Goal: Task Accomplishment & Management: Complete application form

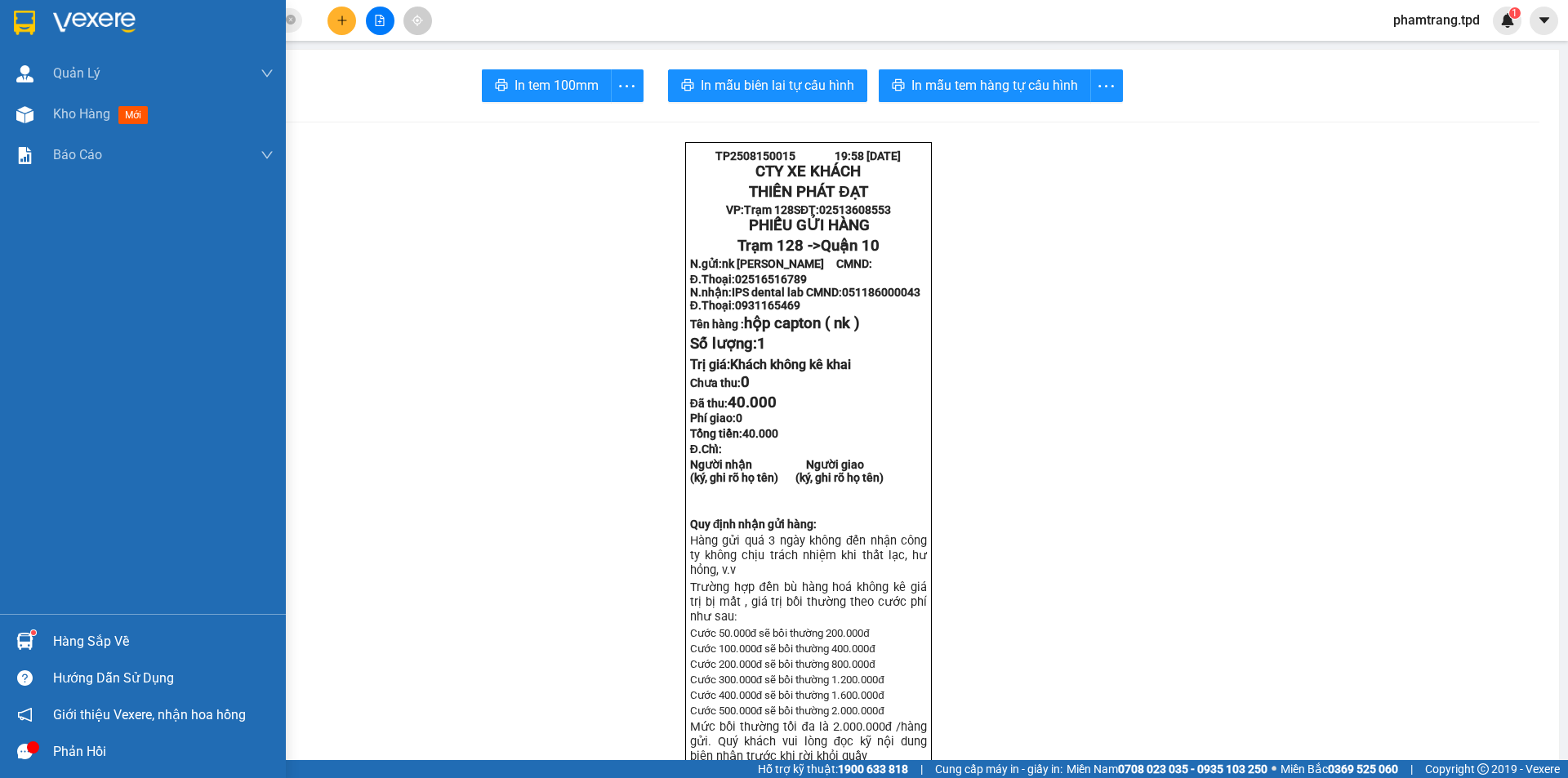
click at [85, 645] on div "Hàng sắp về" at bounding box center [163, 641] width 220 height 24
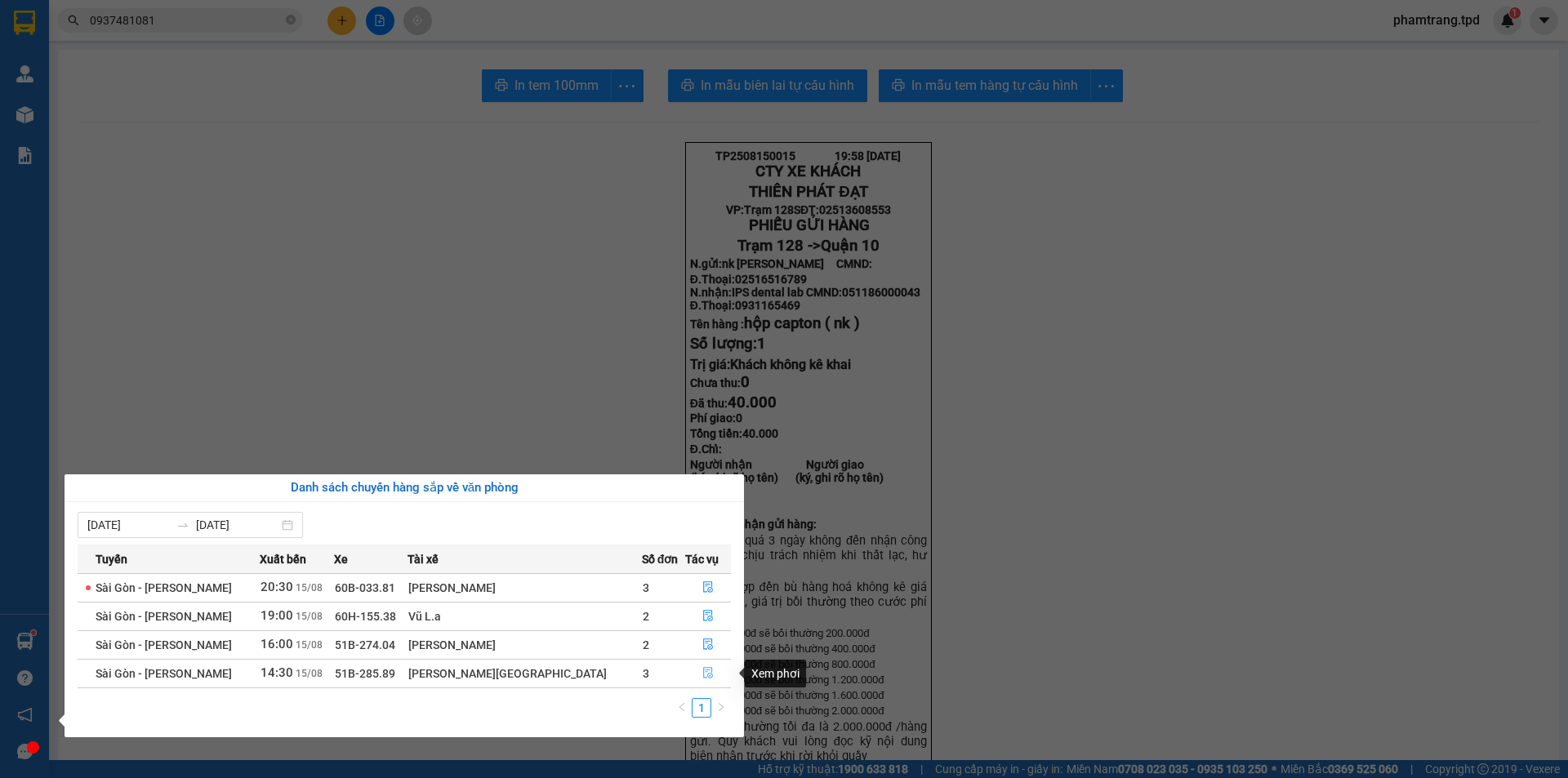
click at [706, 675] on button "button" at bounding box center [707, 673] width 44 height 26
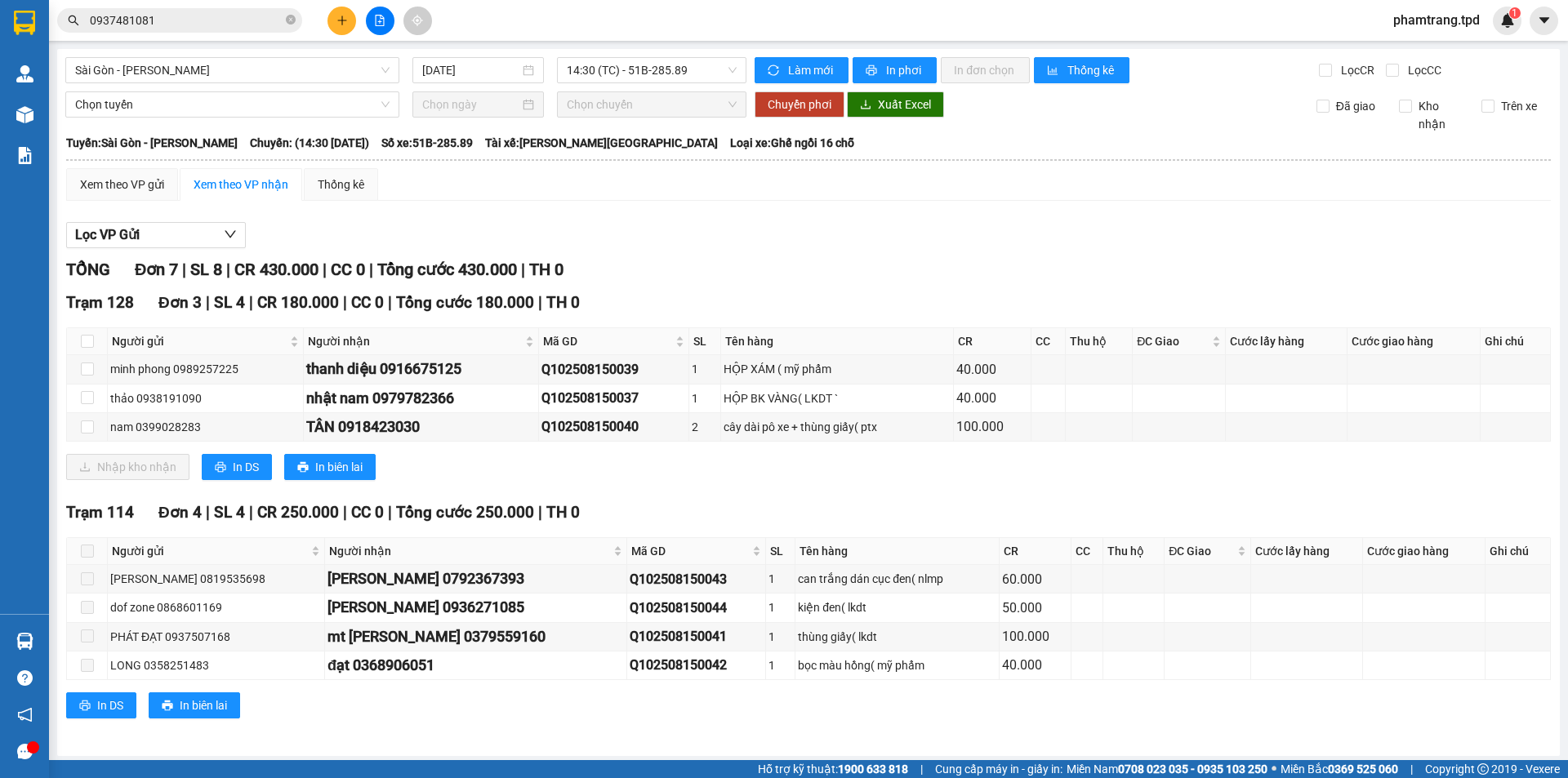
click at [101, 344] on th at bounding box center [87, 342] width 41 height 27
click at [91, 344] on input "checkbox" at bounding box center [88, 341] width 13 height 13
checkbox input "true"
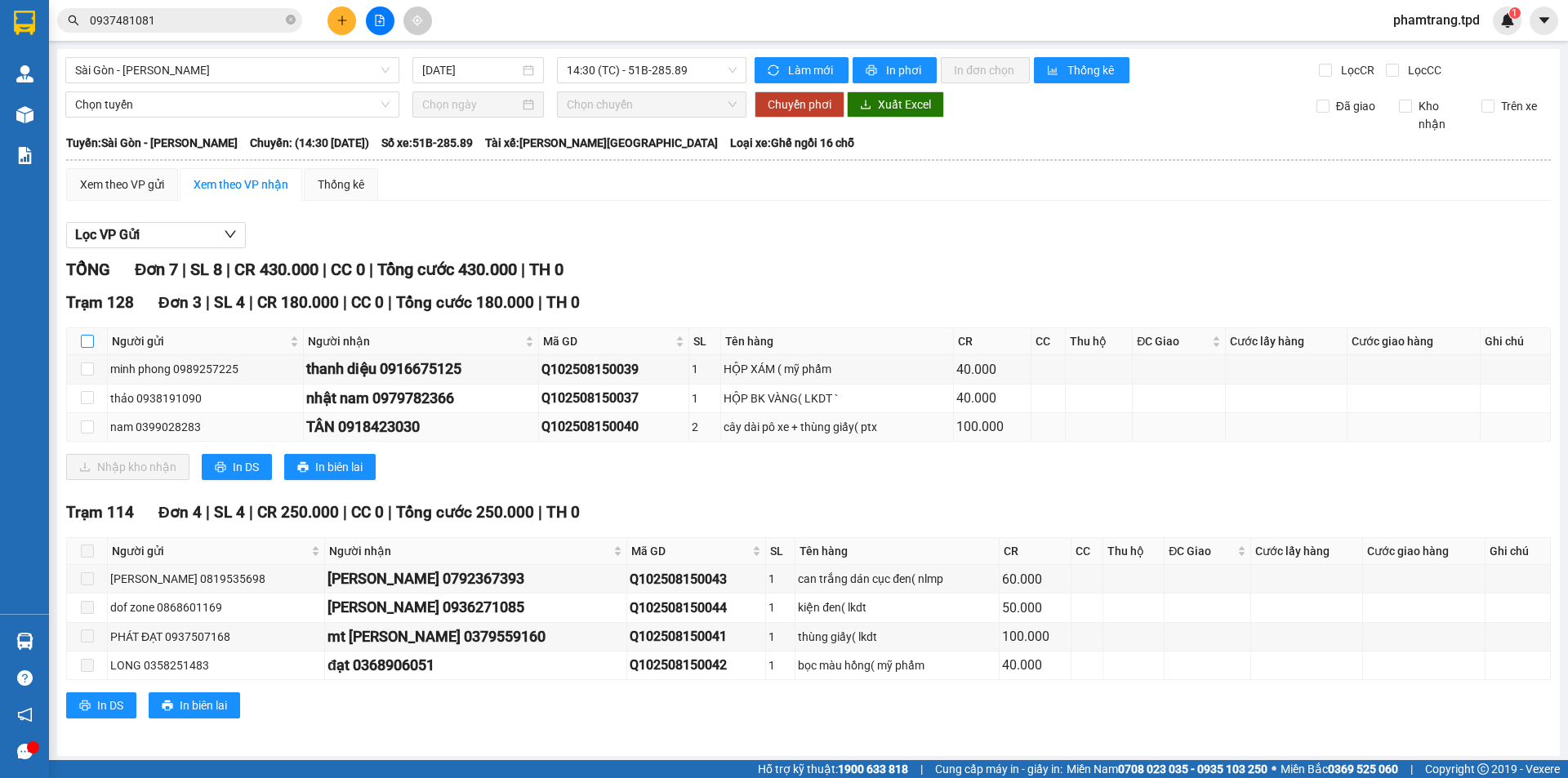
checkbox input "true"
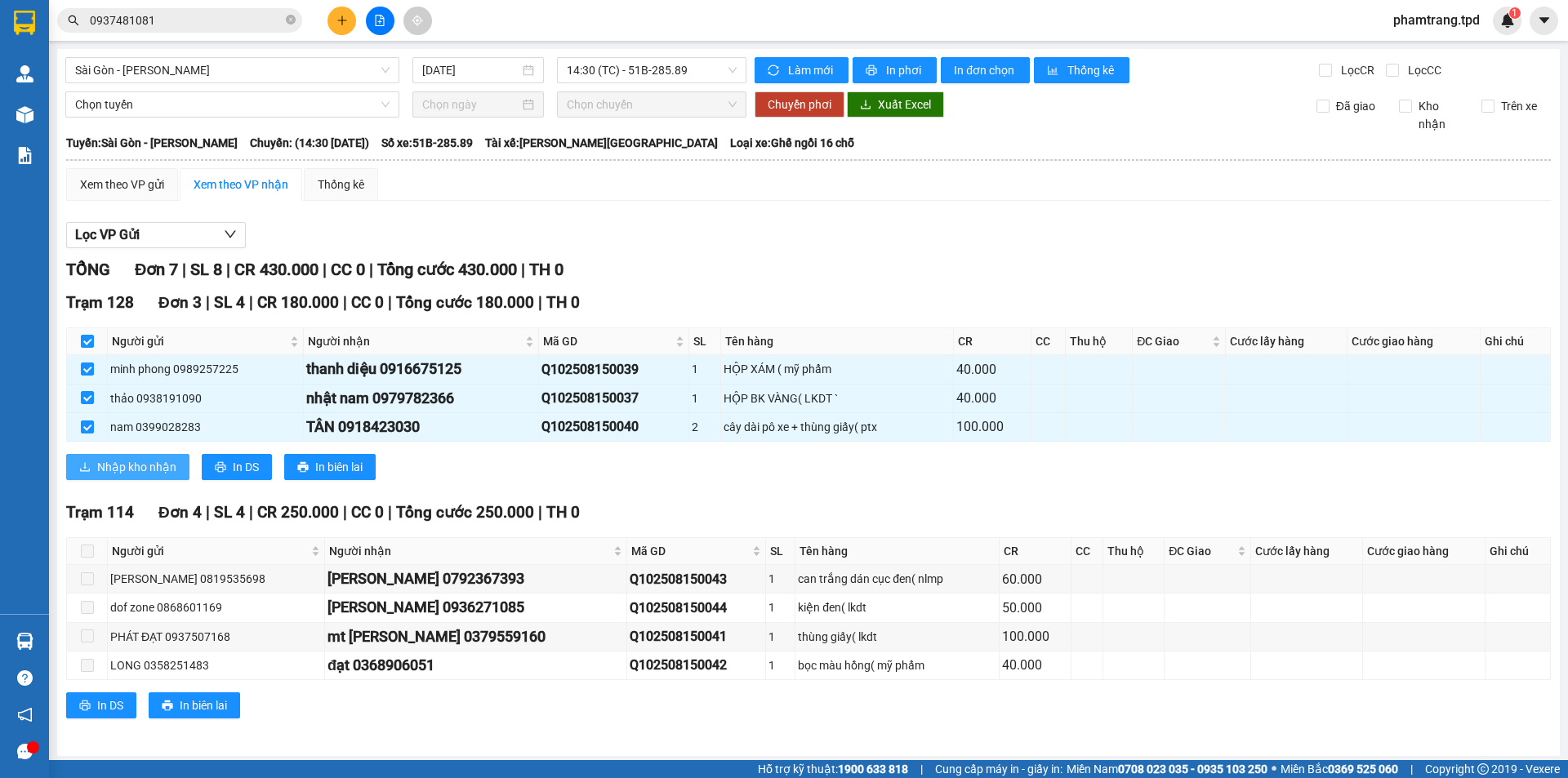
click at [117, 469] on span "Nhập kho nhận" at bounding box center [137, 467] width 79 height 18
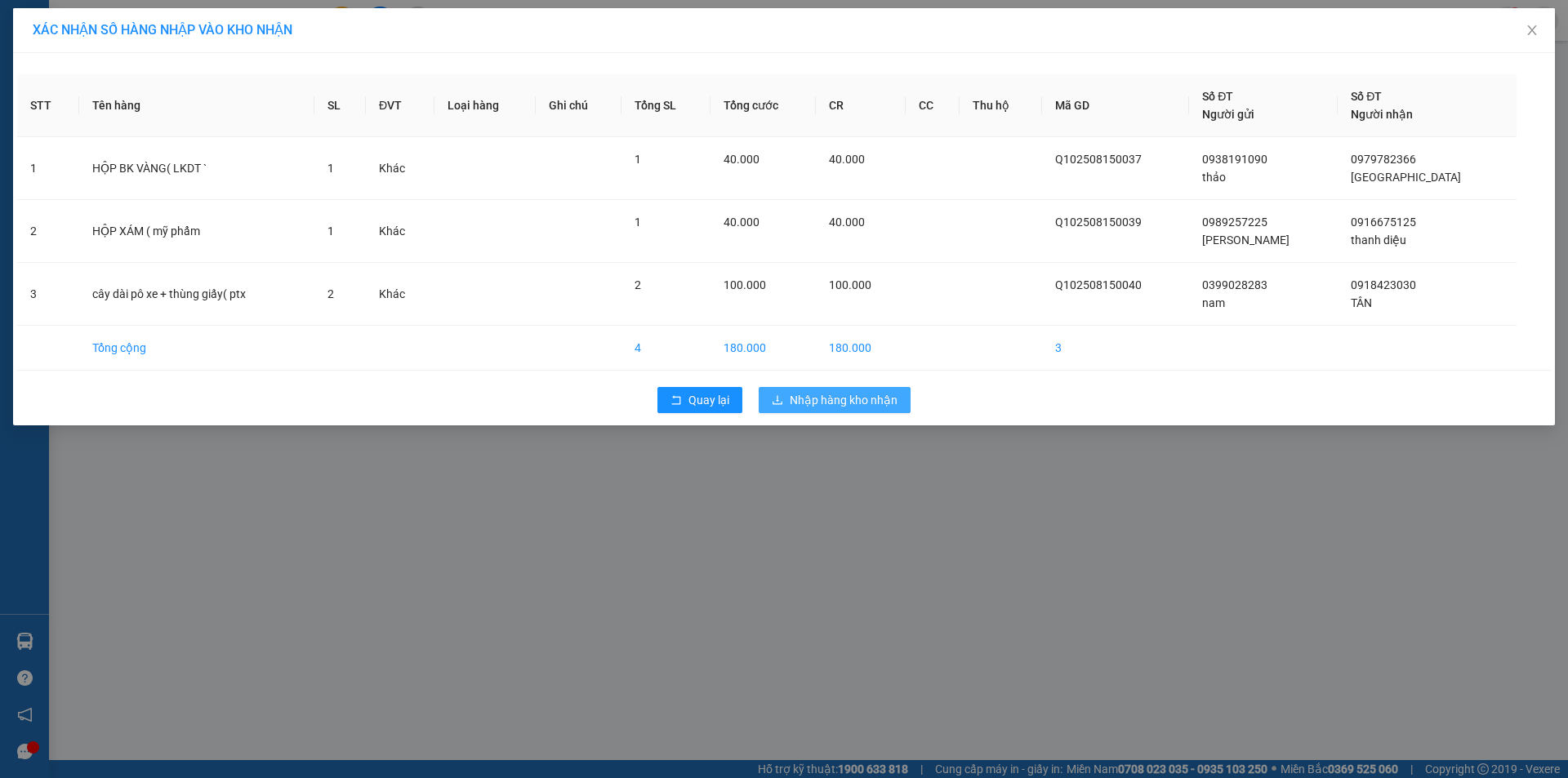
click at [832, 401] on span "Nhập hàng kho nhận" at bounding box center [843, 400] width 108 height 18
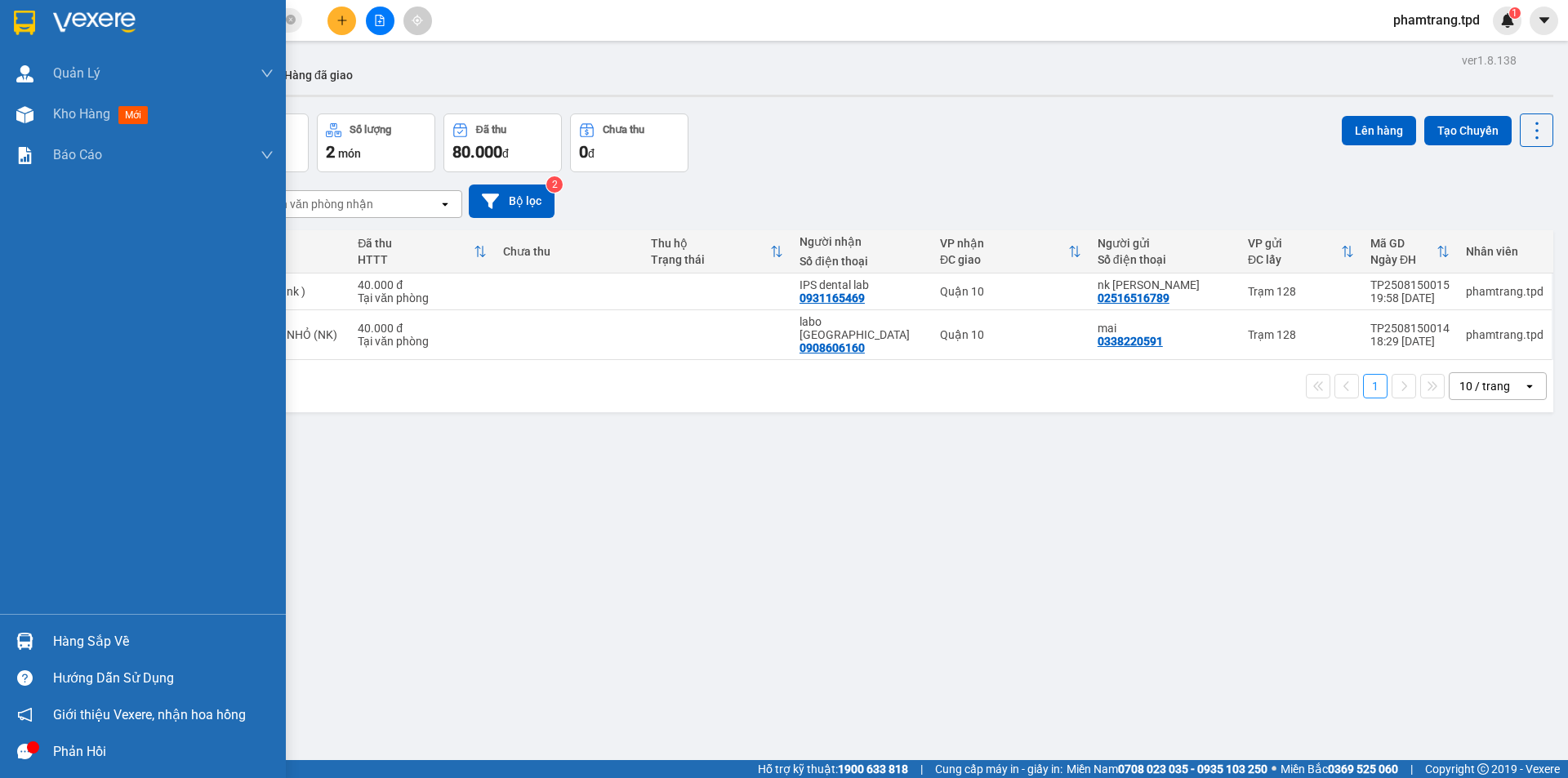
click at [120, 645] on div "Hàng sắp về" at bounding box center [163, 641] width 220 height 24
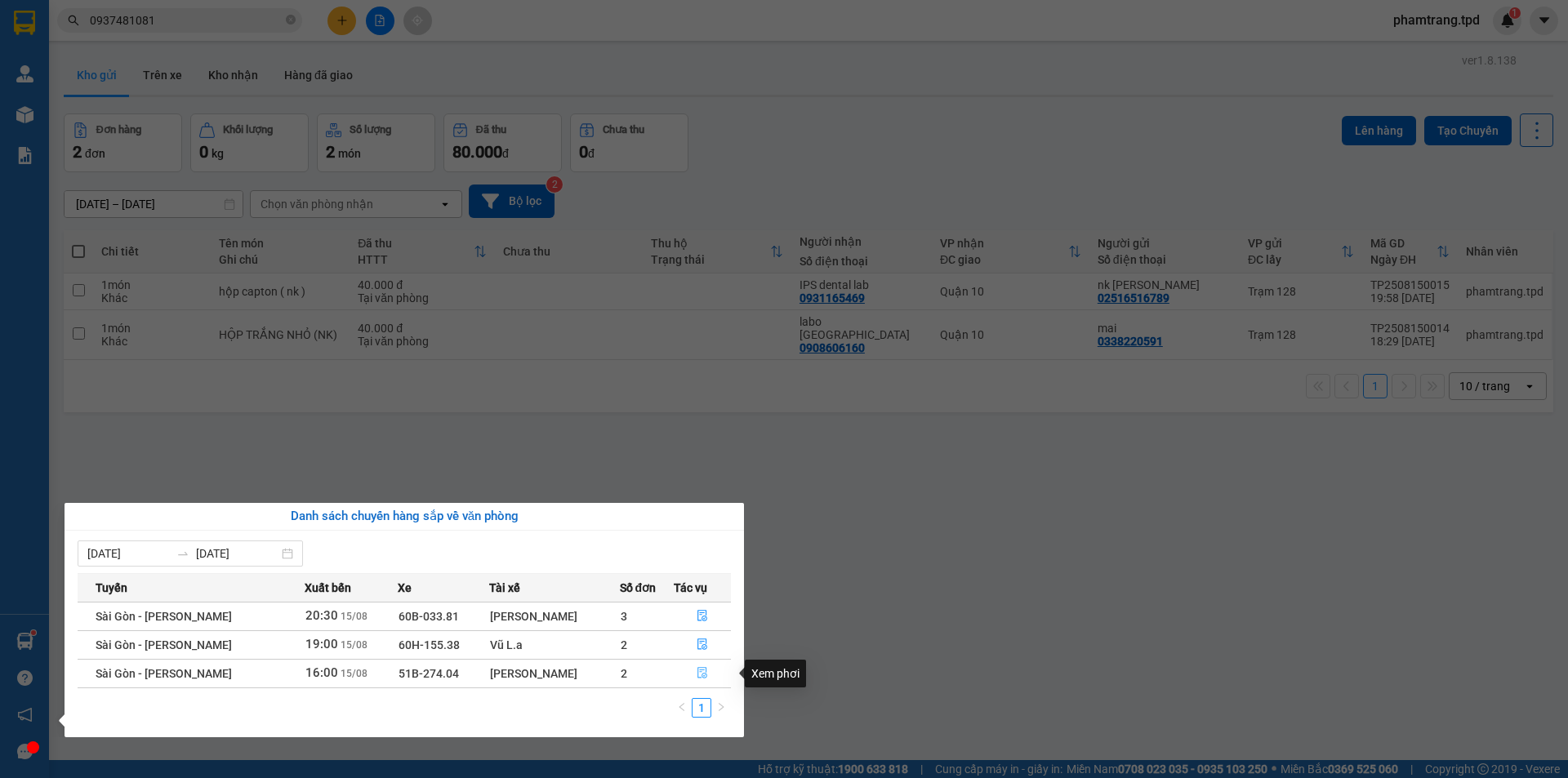
click at [698, 670] on icon "file-done" at bounding box center [702, 674] width 10 height 12
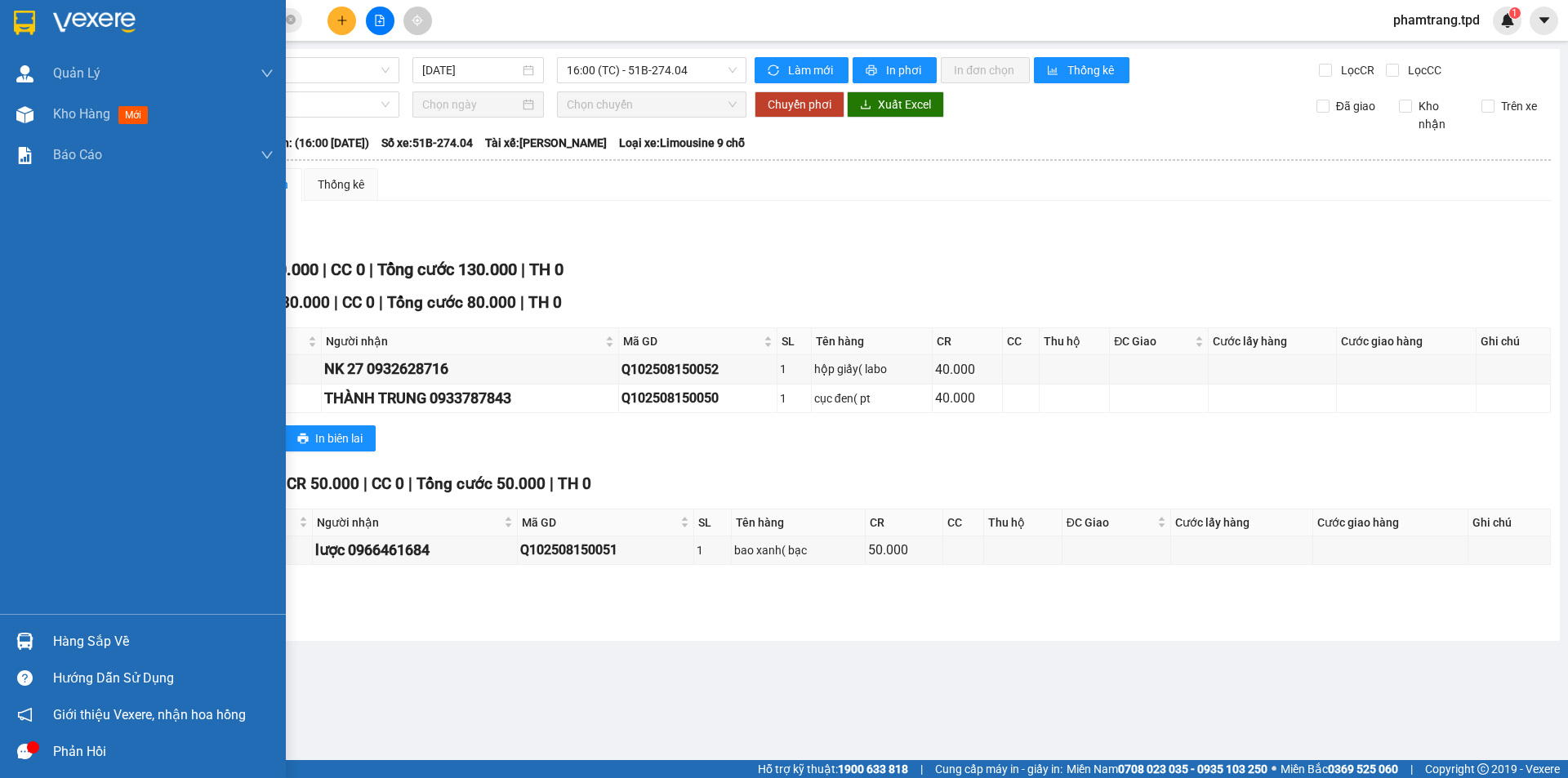
click at [98, 644] on div "Hàng sắp về" at bounding box center [163, 641] width 220 height 24
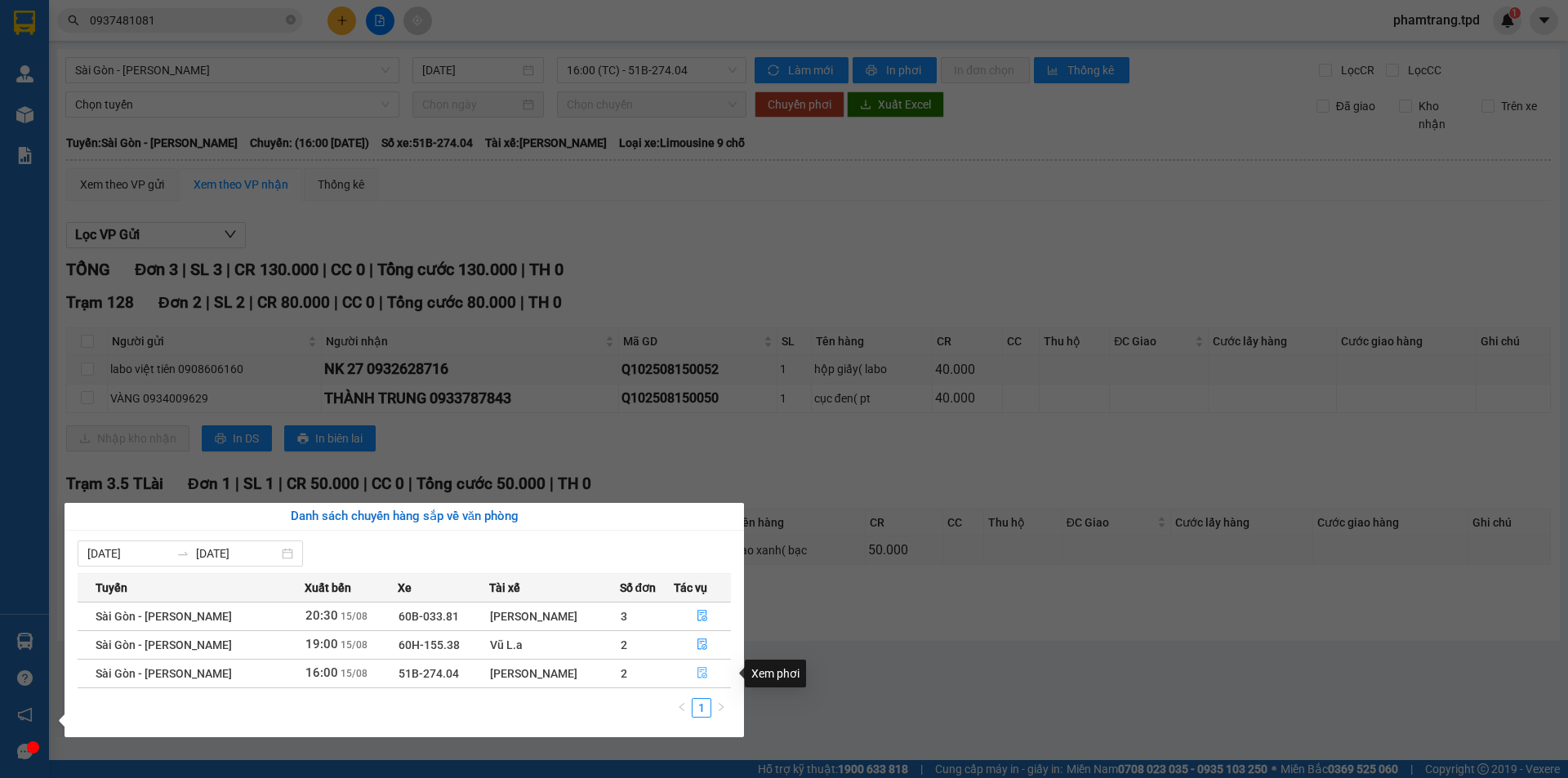
click at [702, 670] on icon "file-done" at bounding box center [702, 673] width 12 height 12
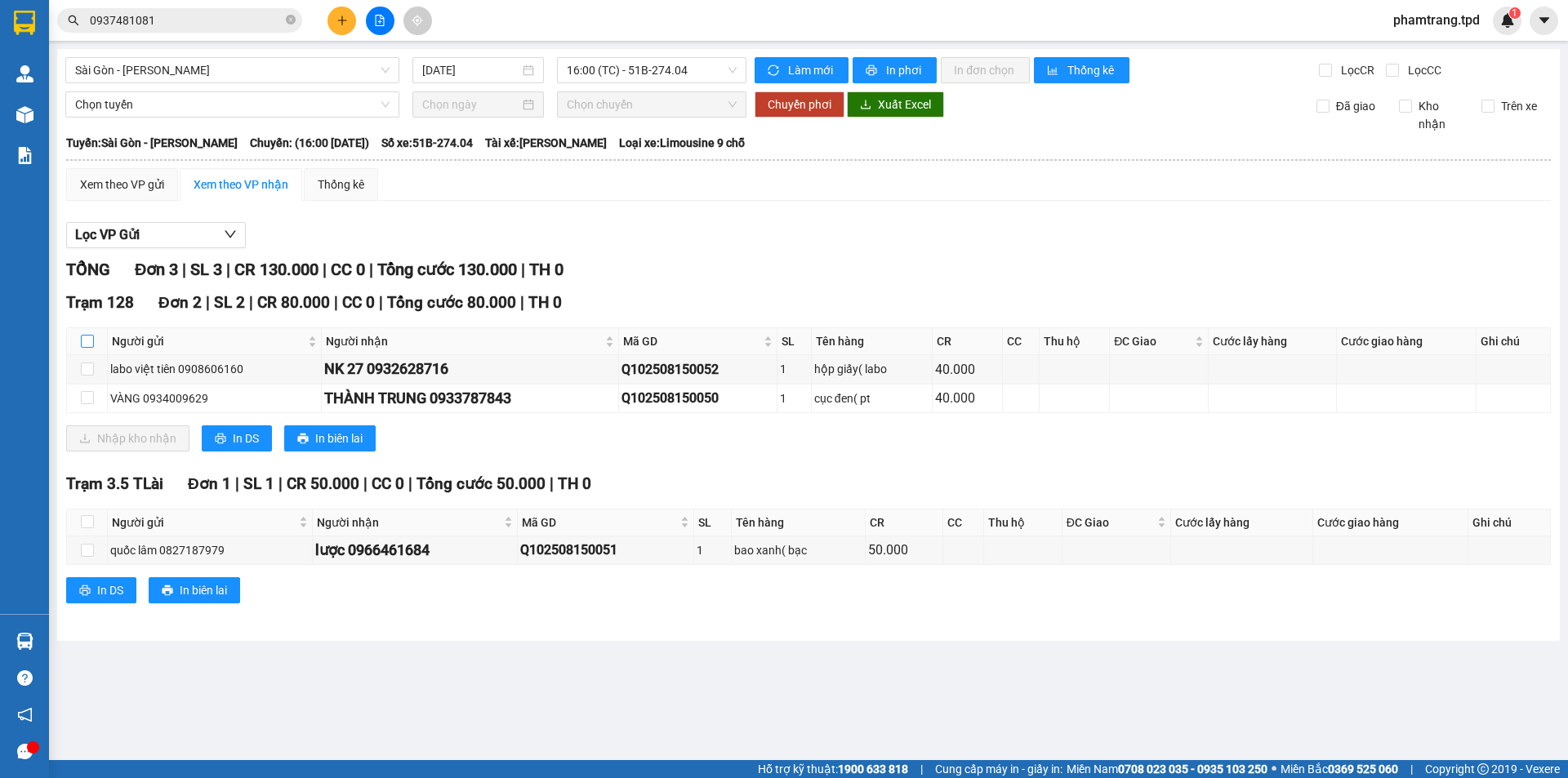
click at [91, 339] on input "checkbox" at bounding box center [88, 341] width 13 height 13
checkbox input "true"
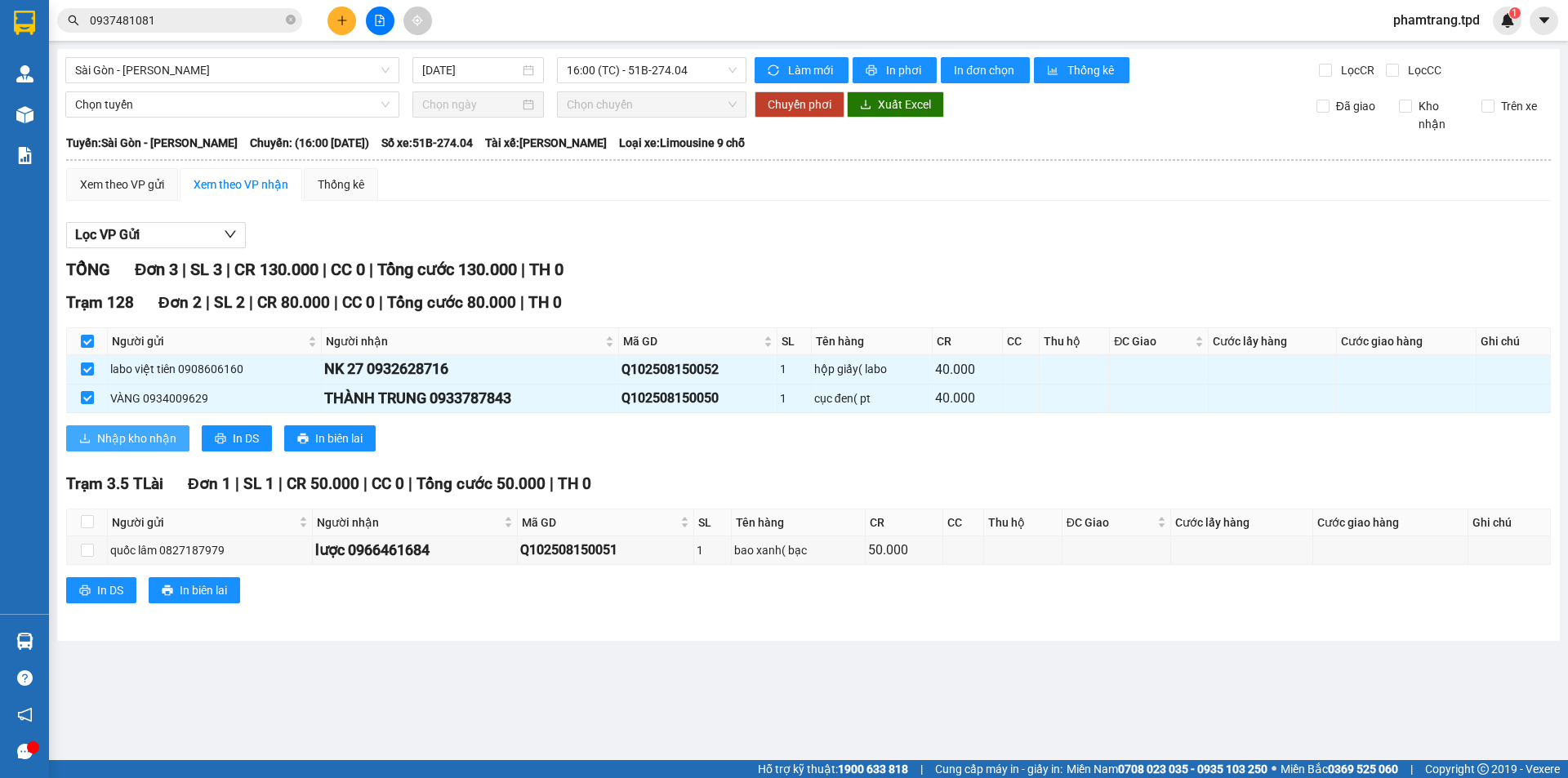
click at [129, 430] on span "Nhập kho nhận" at bounding box center [137, 439] width 79 height 18
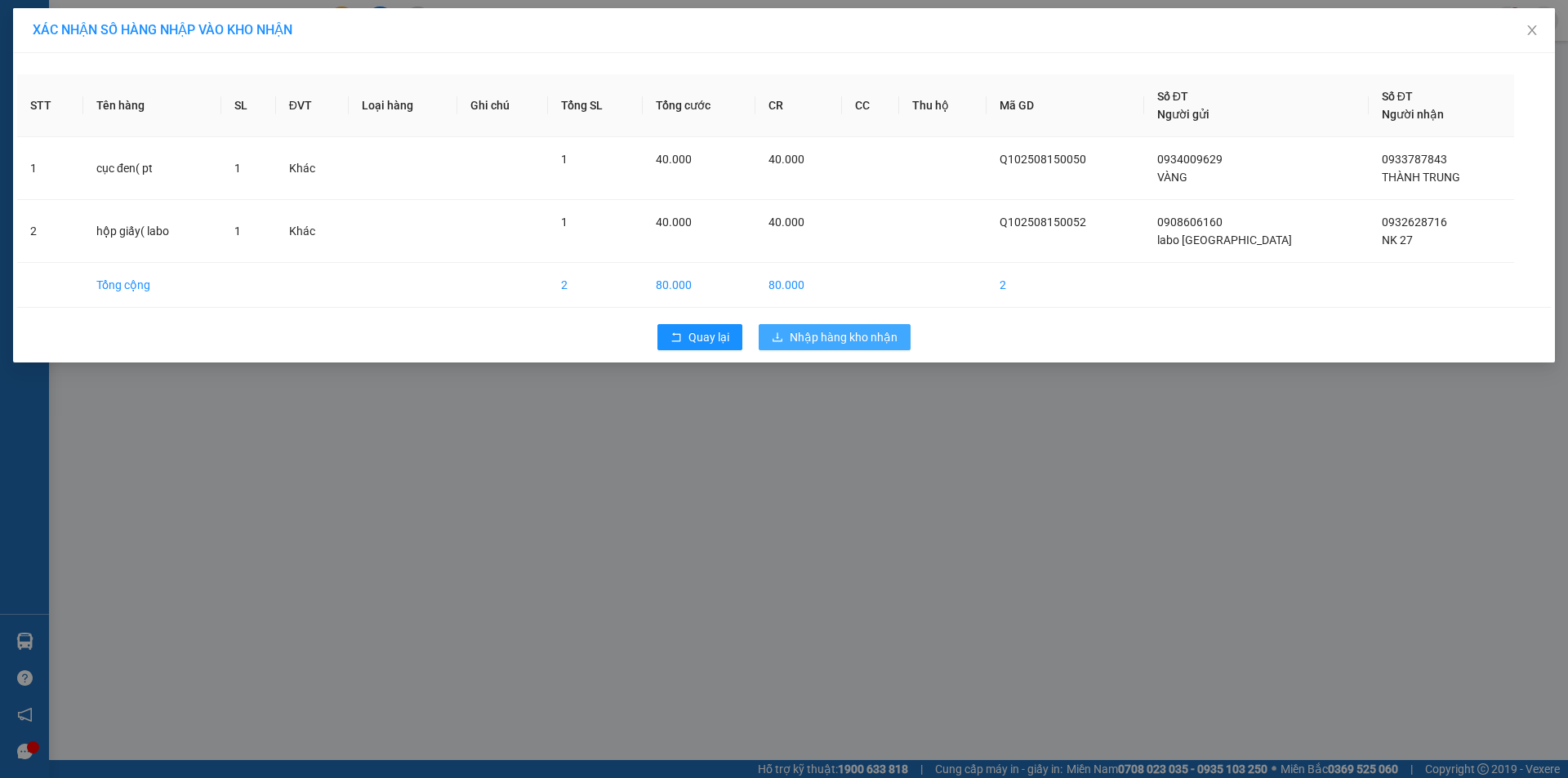
click at [794, 339] on span "Nhập hàng kho nhận" at bounding box center [843, 338] width 108 height 18
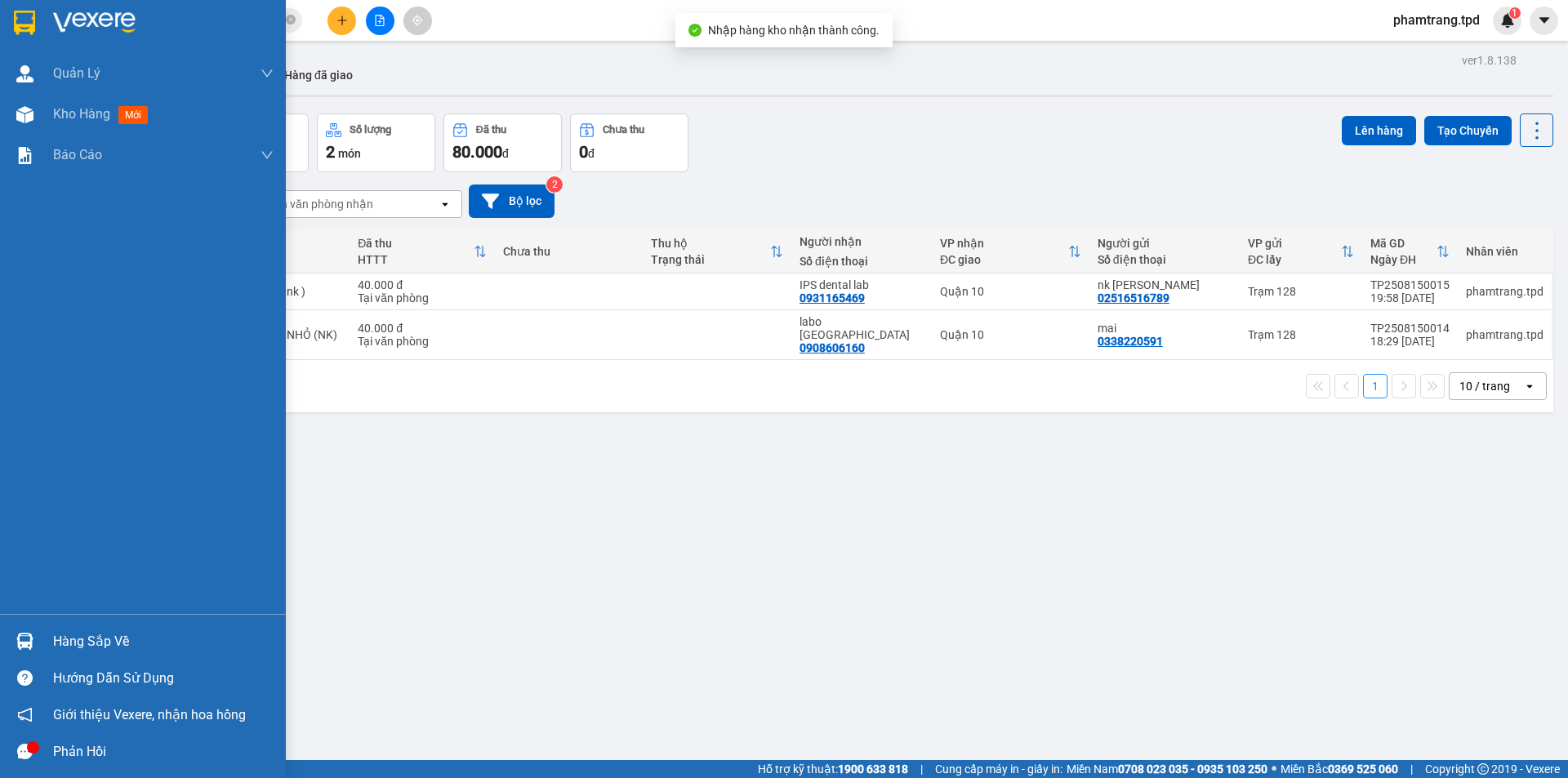
click at [38, 635] on div at bounding box center [25, 641] width 28 height 28
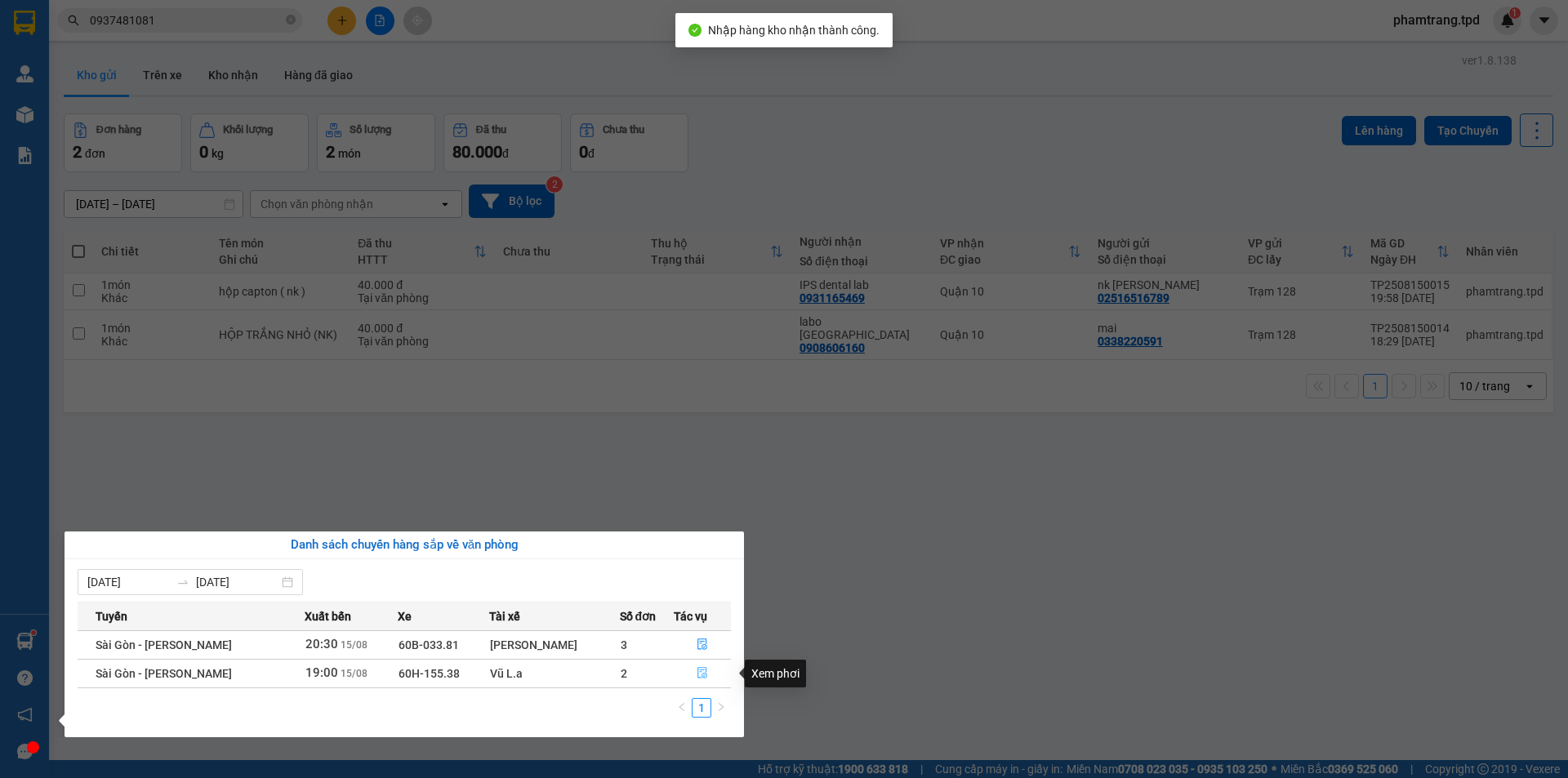
click at [699, 675] on icon "file-done" at bounding box center [702, 674] width 10 height 12
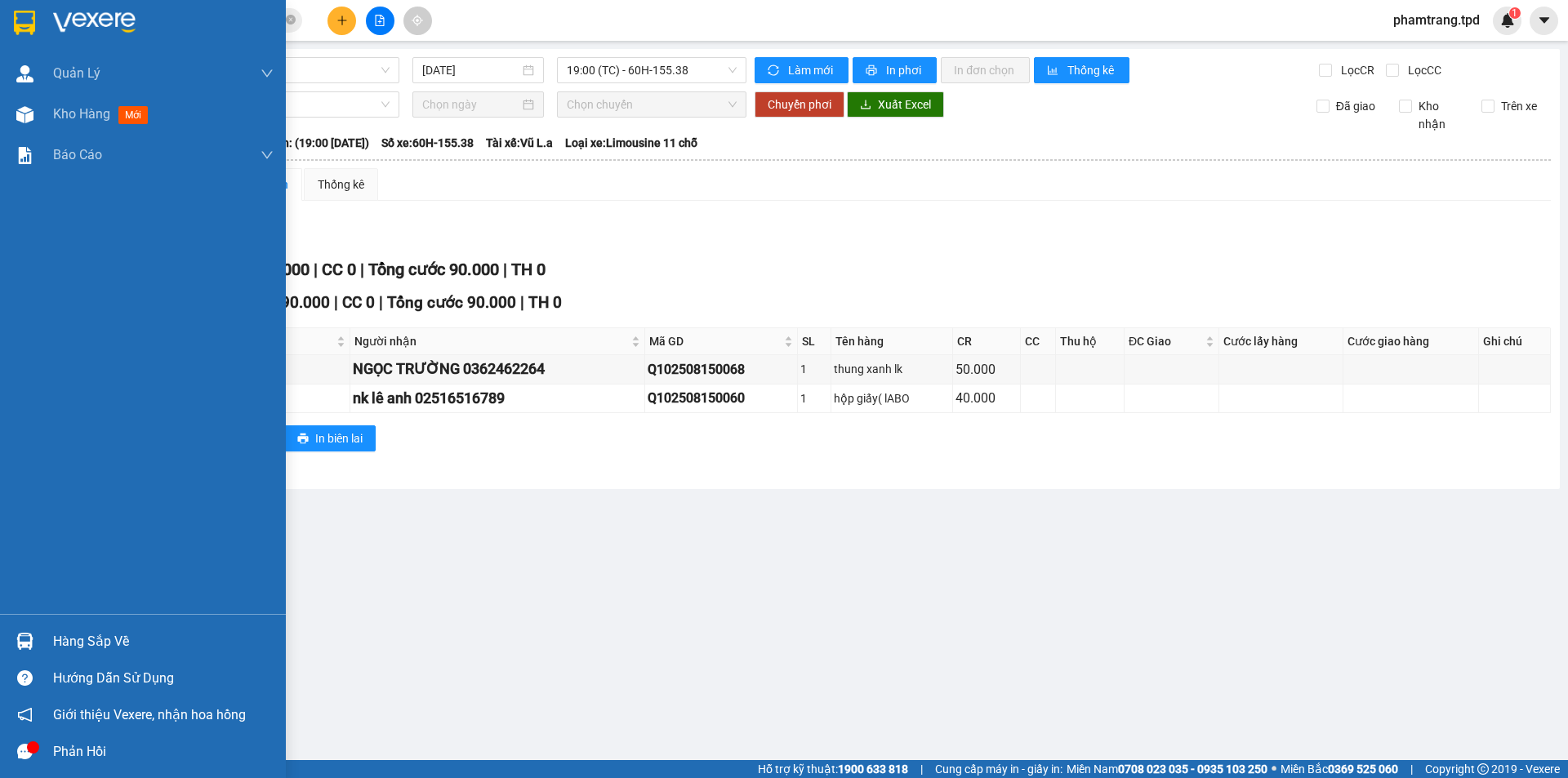
click at [72, 640] on div "Hàng sắp về" at bounding box center [163, 641] width 220 height 24
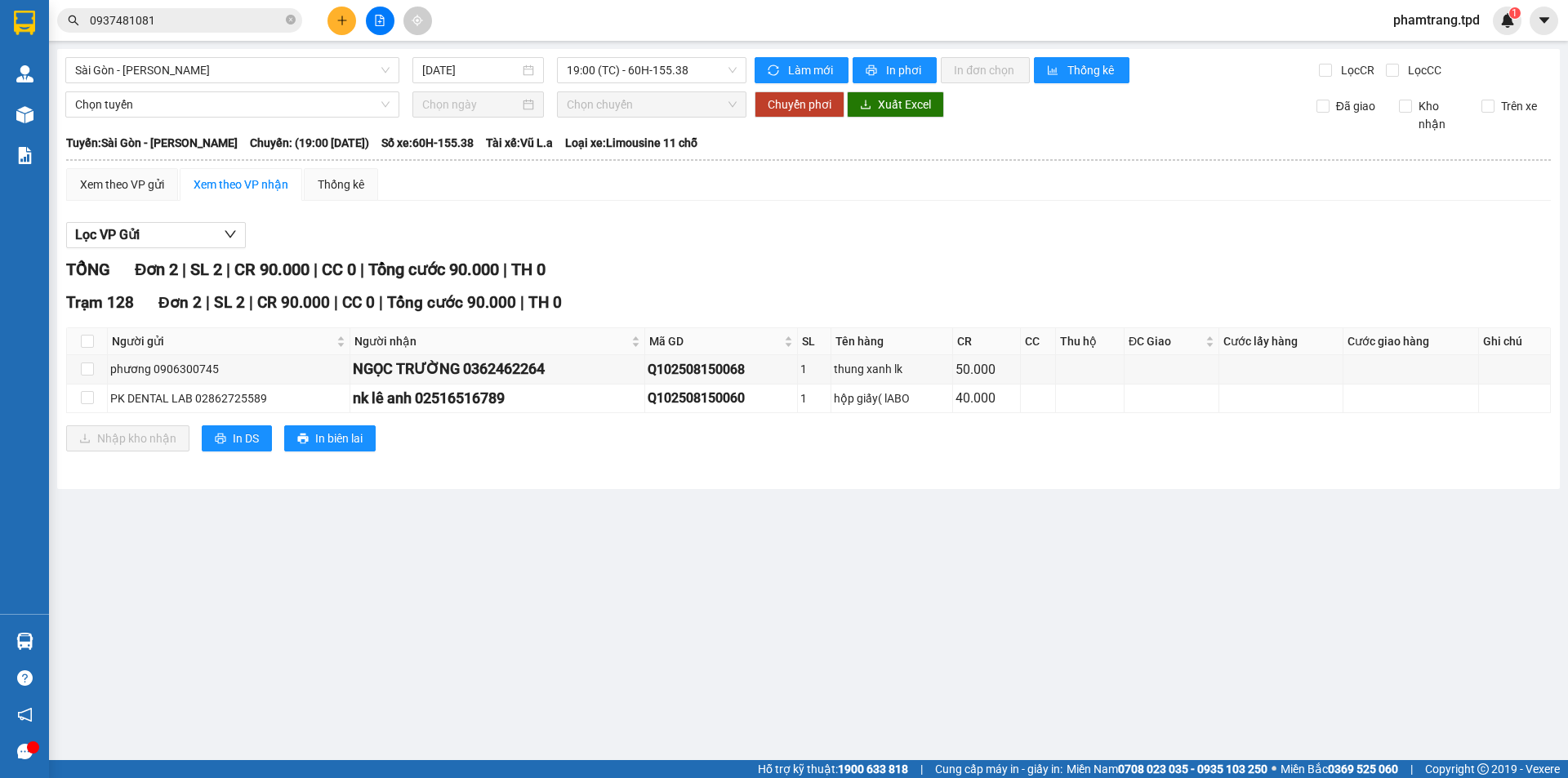
drag, startPoint x: 855, startPoint y: 544, endPoint x: 838, endPoint y: 497, distance: 50.0
click at [856, 543] on section "Kết quả tìm kiếm ( 1 ) Bộ lọc Mã ĐH Trạng thái Món hàng Thu hộ Tổng cước Chưa c…" at bounding box center [784, 389] width 1568 height 778
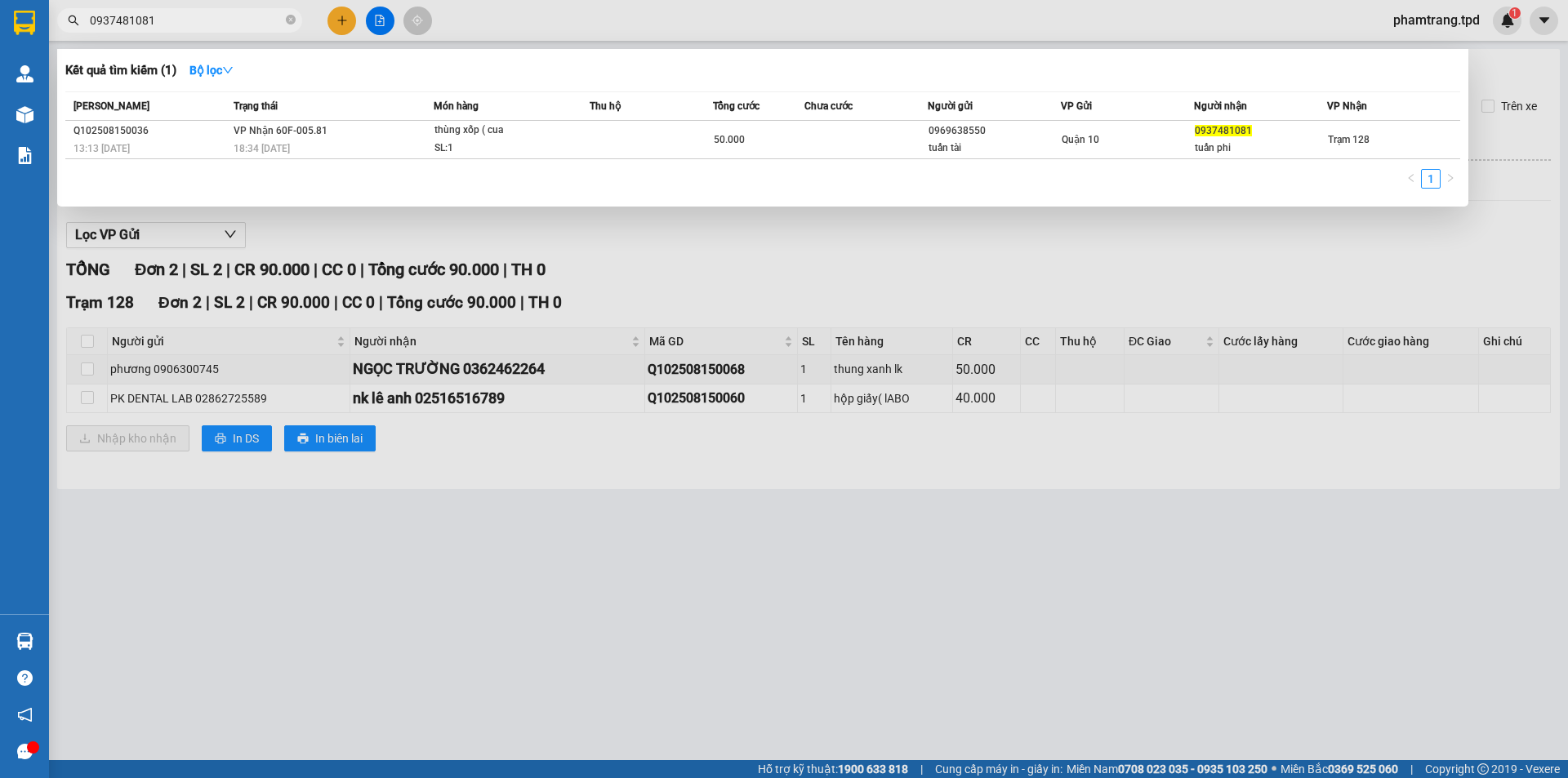
click at [233, 28] on input "0937481081" at bounding box center [186, 21] width 193 height 18
type input "0"
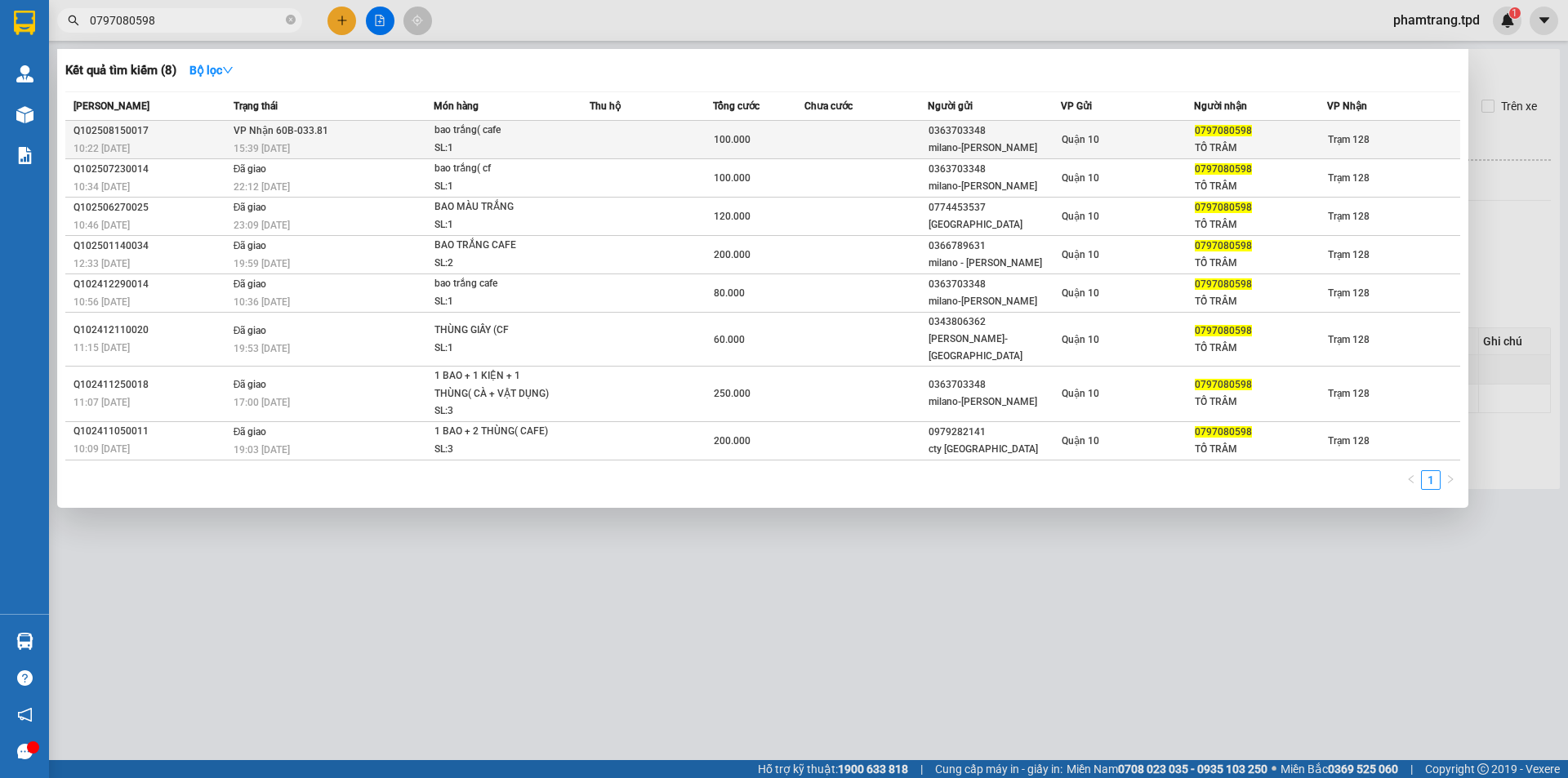
type input "0797080598"
click at [633, 132] on td at bounding box center [651, 140] width 123 height 38
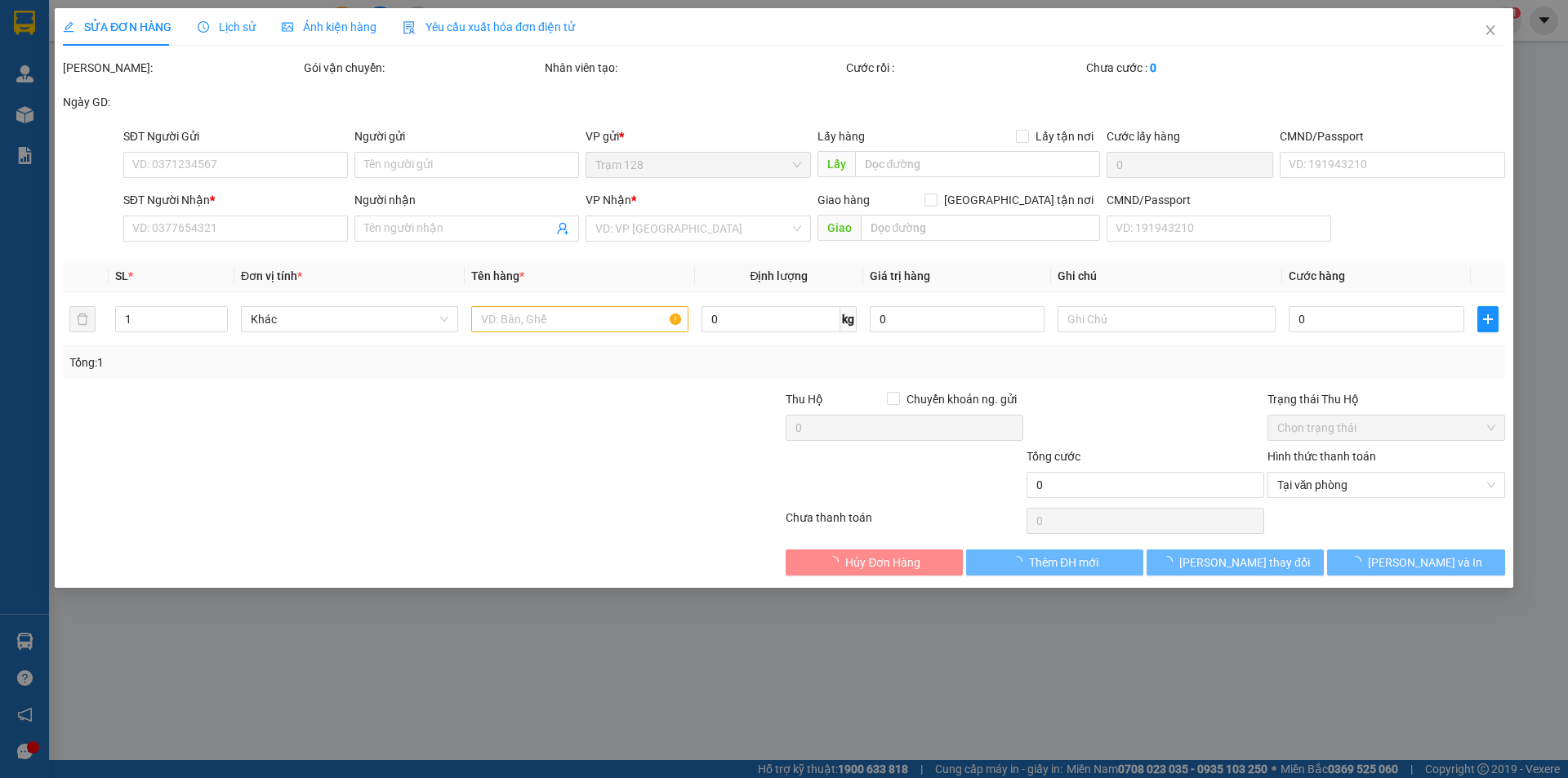
type input "0363703348"
type input "milano-[PERSON_NAME]"
type input "0797080598"
type input "TỐ TRÂM"
type input "100.000"
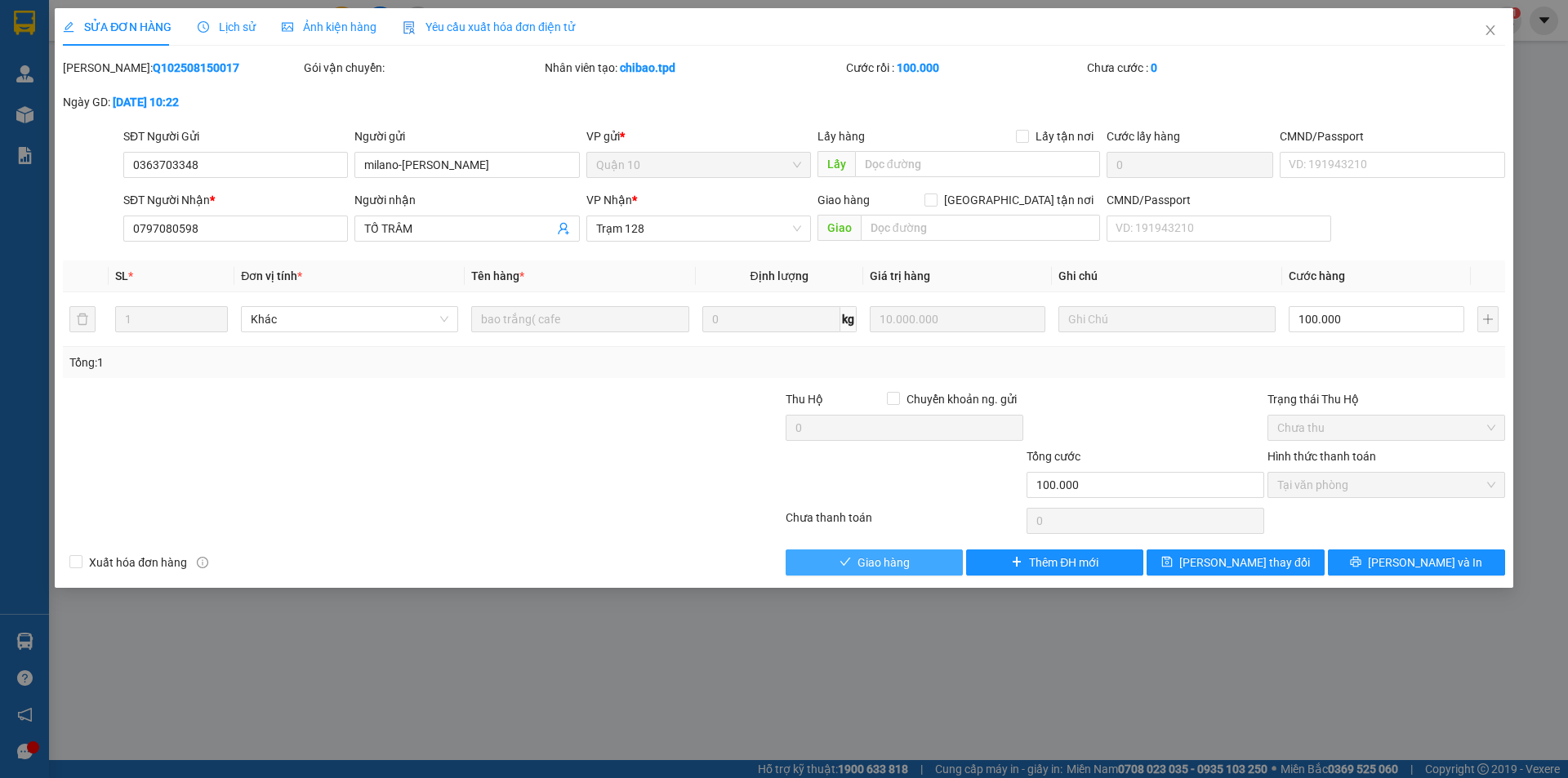
click at [910, 556] on button "Giao hàng" at bounding box center [874, 562] width 177 height 26
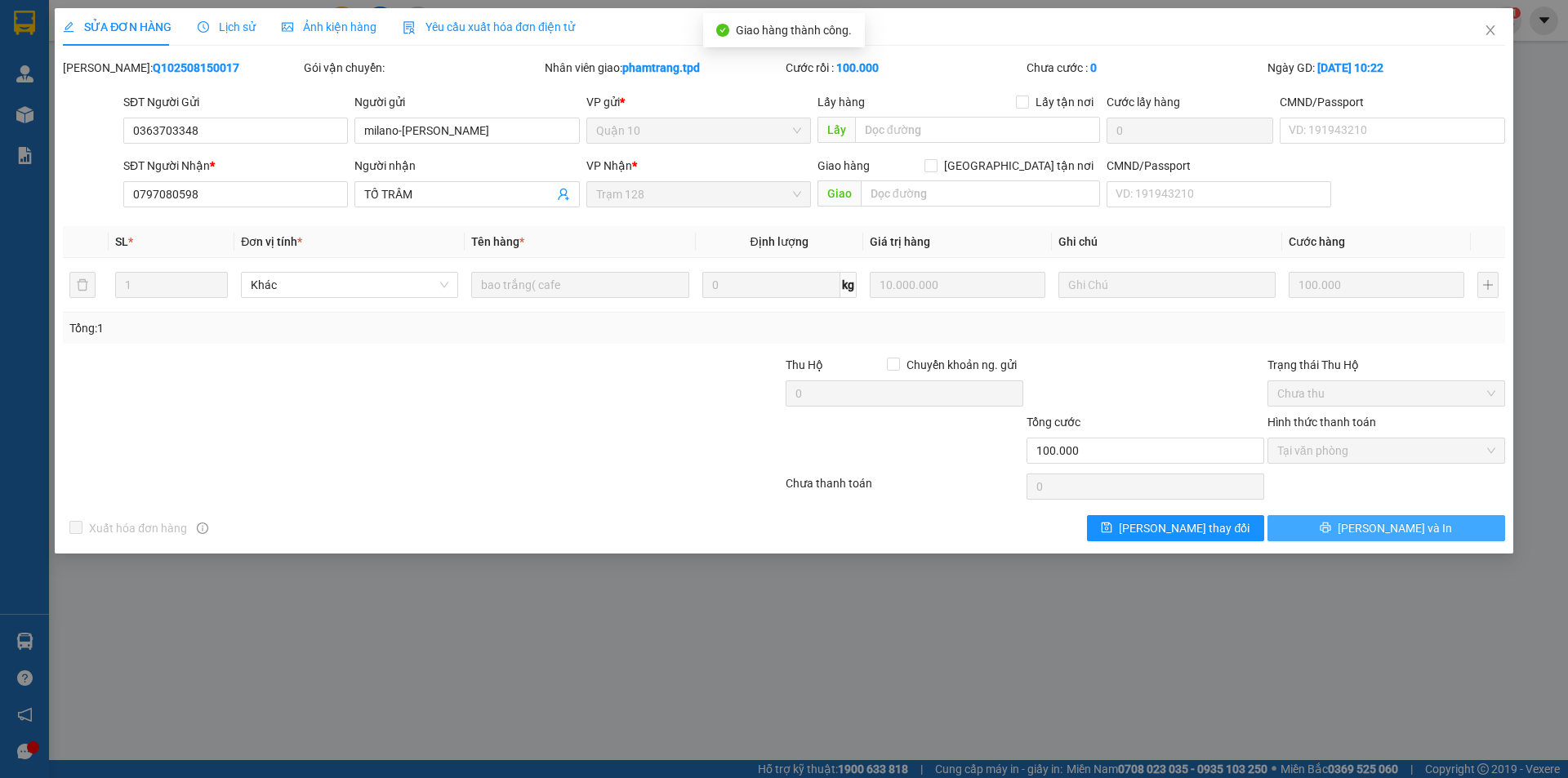
click at [1369, 533] on button "[PERSON_NAME] và In" at bounding box center [1385, 528] width 238 height 26
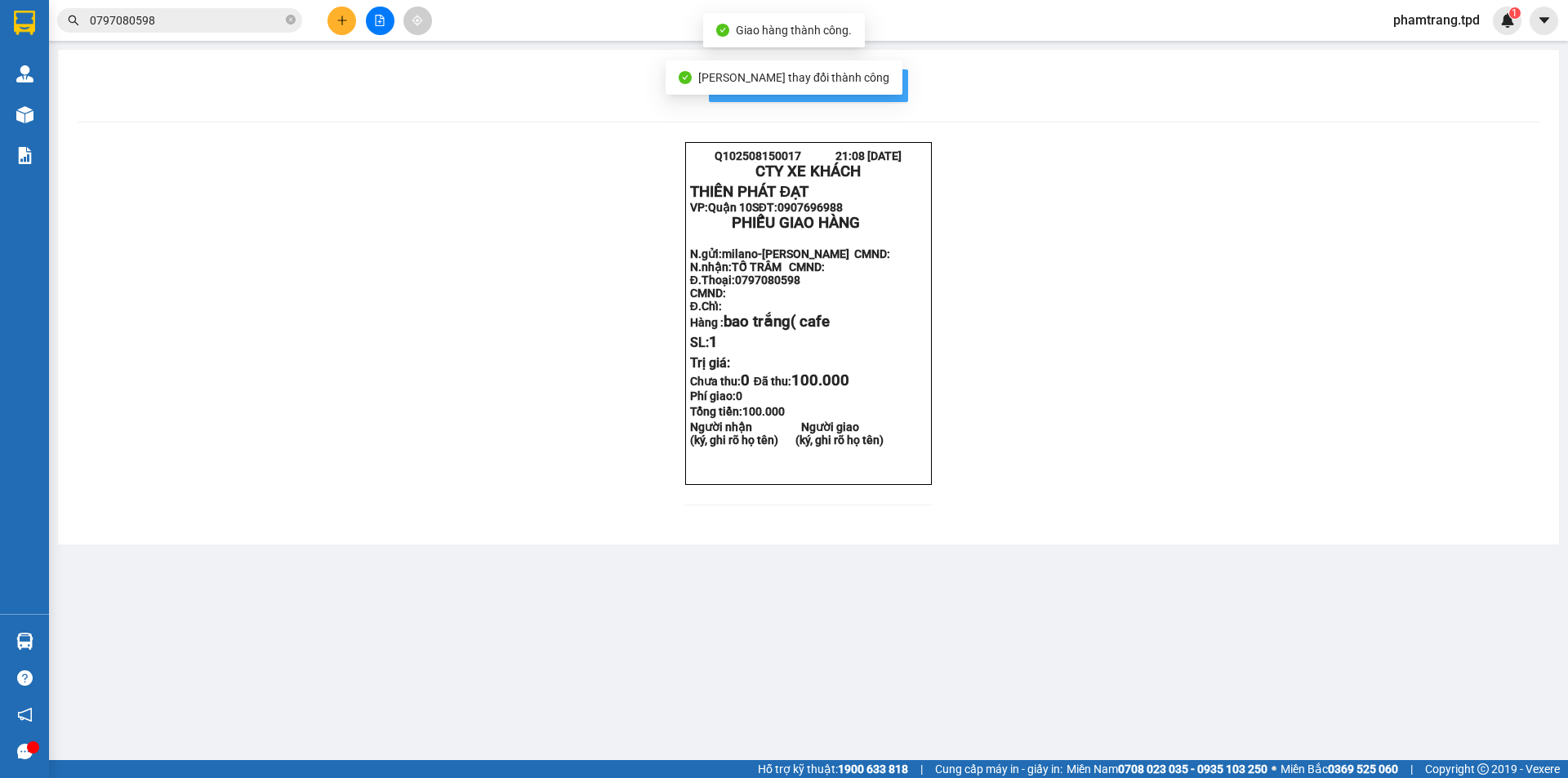
click at [875, 76] on span "In mẫu biên lai tự cấu hình" at bounding box center [818, 85] width 153 height 20
